Goal: Task Accomplishment & Management: Manage account settings

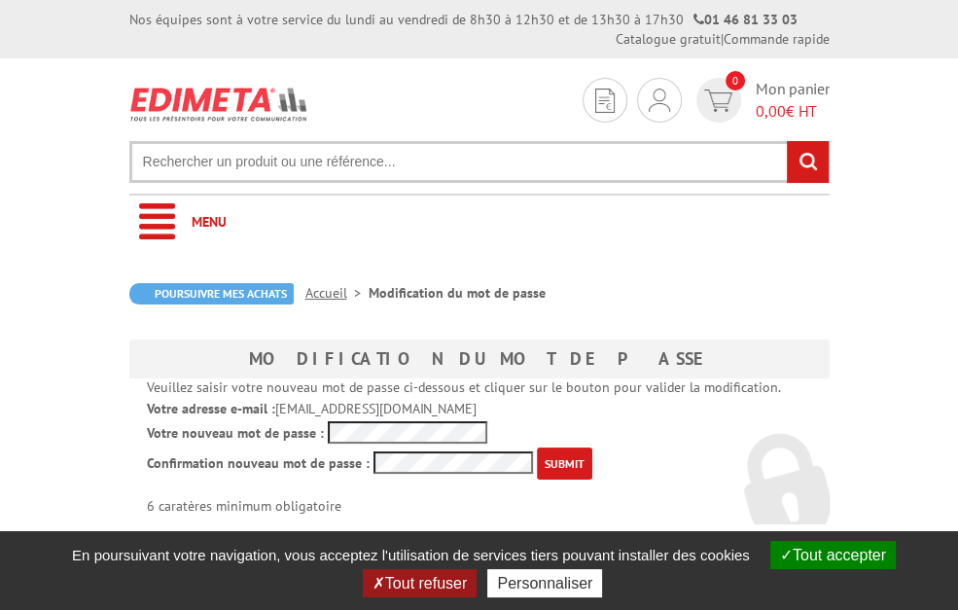
click at [435, 421] on p "Votre nouveau mot de passe :" at bounding box center [479, 432] width 665 height 22
click at [565, 440] on div "A votre service +33 (0)1 46 81 33 03 Du Lundi au Vendredi 08h30 à 12h30 13h30 à…" at bounding box center [479, 439] width 729 height 240
click at [592, 447] on input "submit" at bounding box center [564, 463] width 55 height 32
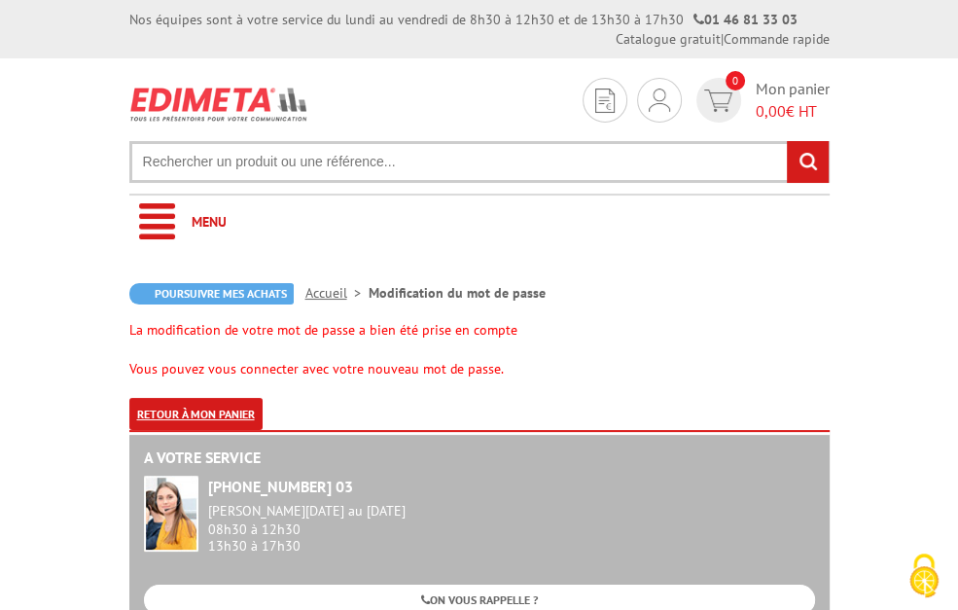
click at [263, 398] on link "Retour à mon panier" at bounding box center [195, 414] width 133 height 32
